Goal: Navigation & Orientation: Find specific page/section

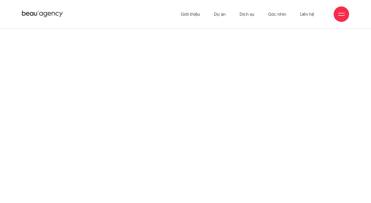
scroll to position [341, 0]
click at [344, 14] on div at bounding box center [342, 14] width 6 height 6
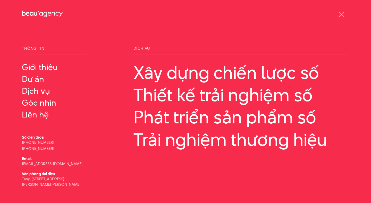
scroll to position [0, 0]
click at [40, 65] on link "Giới thiệu" at bounding box center [54, 67] width 64 height 9
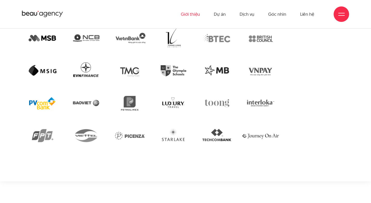
scroll to position [1142, 0]
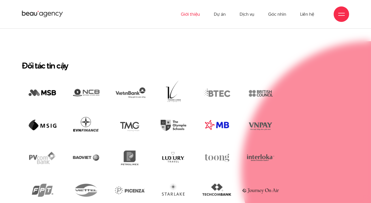
click at [222, 112] on img at bounding box center [217, 126] width 41 height 28
click at [218, 112] on img at bounding box center [217, 126] width 41 height 28
click at [220, 112] on img at bounding box center [217, 126] width 41 height 28
click at [219, 13] on link "Dự án" at bounding box center [220, 14] width 12 height 28
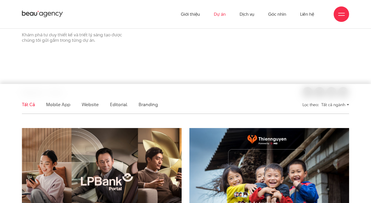
scroll to position [60, 0]
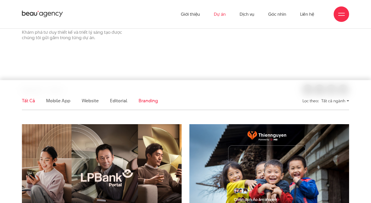
click at [147, 100] on link "Branding" at bounding box center [148, 101] width 19 height 6
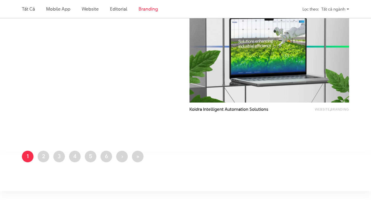
scroll to position [335, 0]
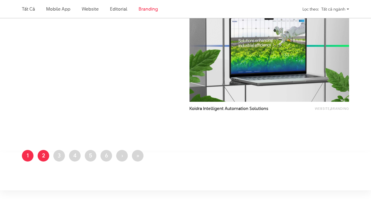
click at [45, 152] on link "Trang 2" at bounding box center [44, 156] width 12 height 12
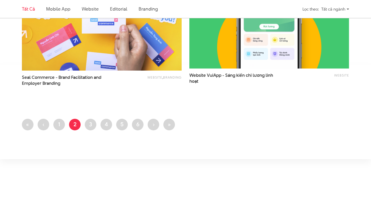
scroll to position [936, 0]
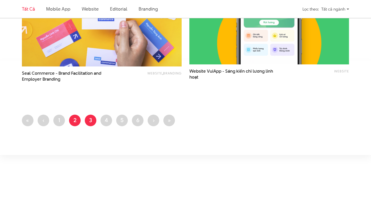
click at [90, 121] on link "Trang 3" at bounding box center [91, 121] width 12 height 12
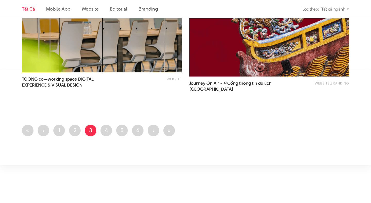
scroll to position [955, 0]
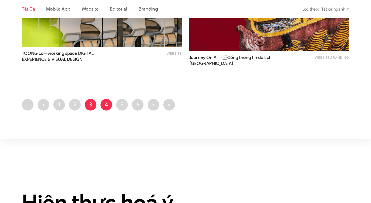
click at [103, 107] on link "Trang 4" at bounding box center [107, 105] width 12 height 12
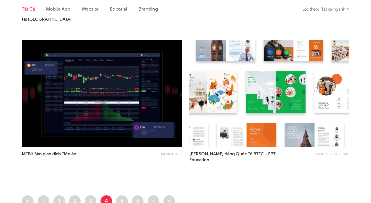
scroll to position [853, 0]
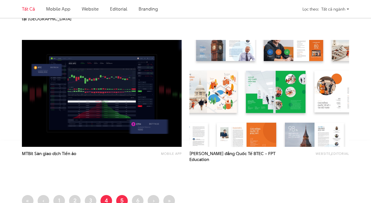
click at [124, 196] on link "Trang 5" at bounding box center [122, 201] width 12 height 12
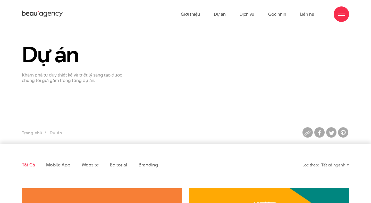
click at [148, 169] on li "Branding" at bounding box center [148, 165] width 19 height 18
click at [147, 164] on link "Branding" at bounding box center [148, 165] width 19 height 6
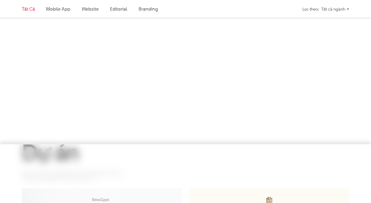
scroll to position [295, 0]
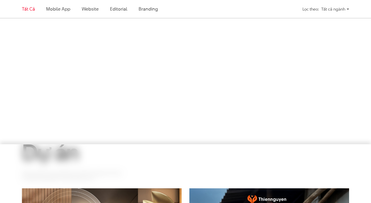
scroll to position [295, 0]
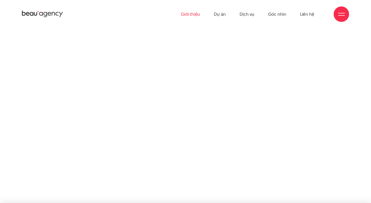
scroll to position [1142, 0]
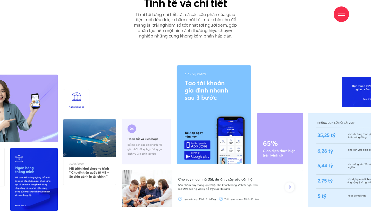
scroll to position [4903, 0]
